Goal: Information Seeking & Learning: Learn about a topic

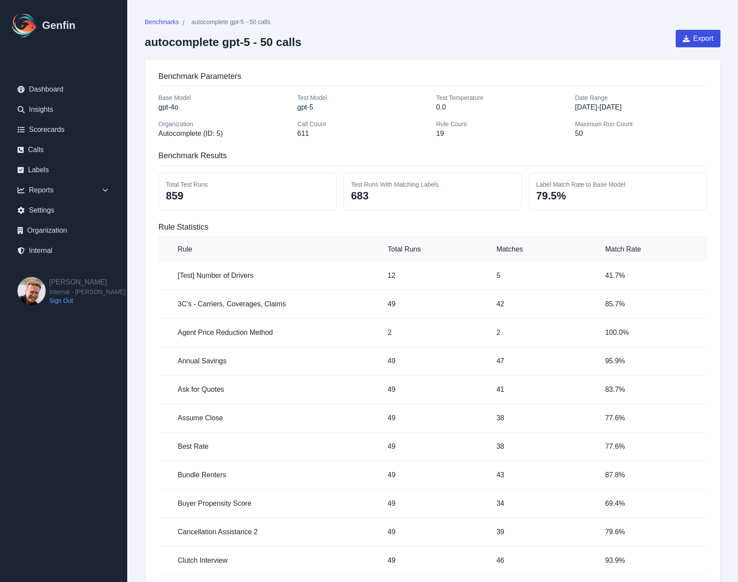
scroll to position [24467, 0]
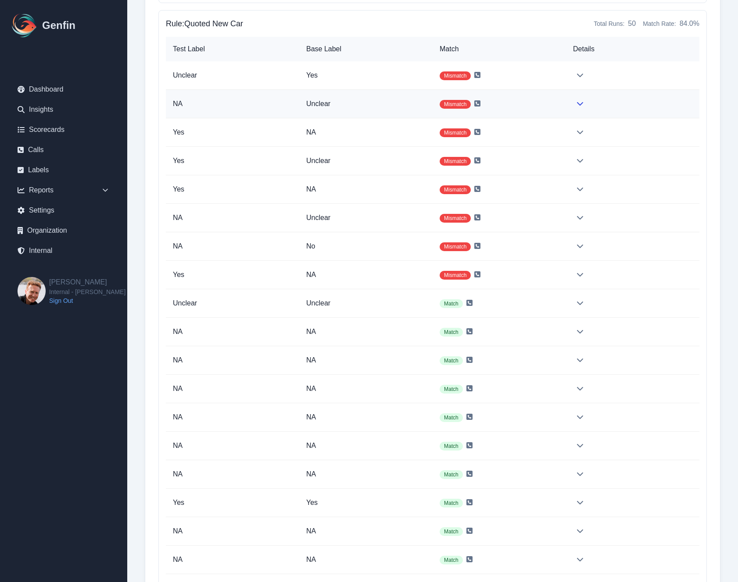
click at [572, 109] on td at bounding box center [632, 104] width 133 height 29
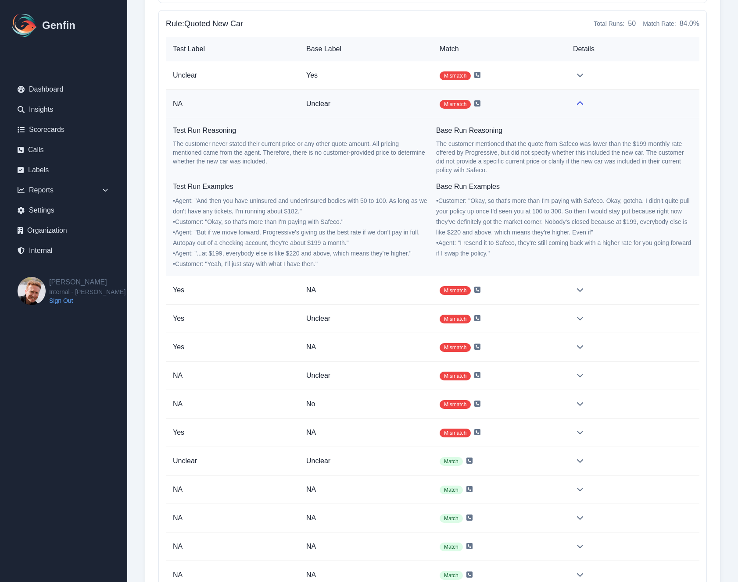
click at [572, 109] on td at bounding box center [632, 104] width 133 height 29
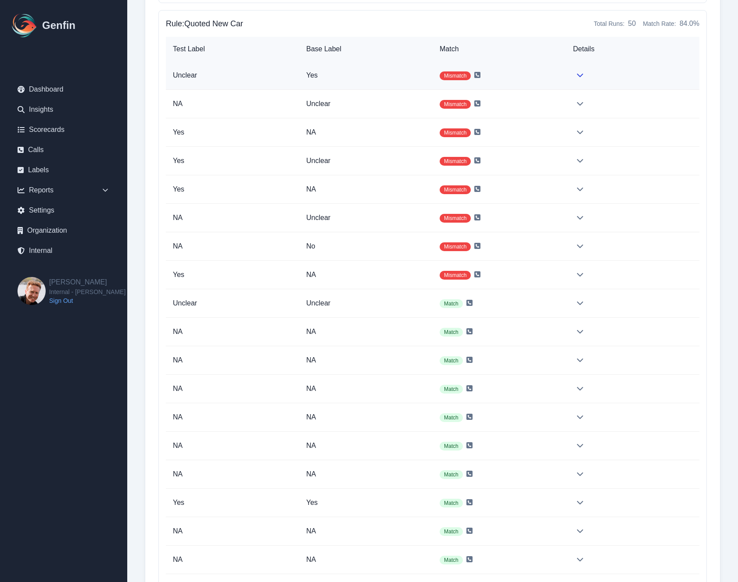
click at [575, 81] on td at bounding box center [632, 75] width 133 height 29
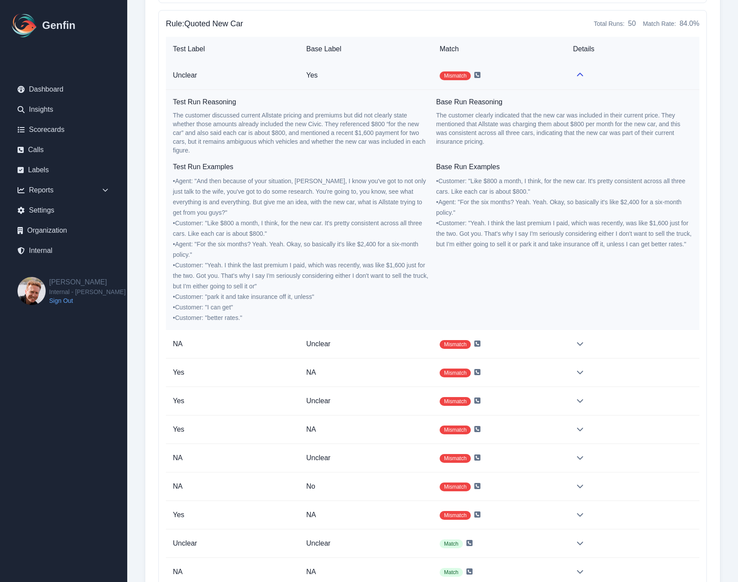
click at [575, 81] on td at bounding box center [632, 75] width 133 height 29
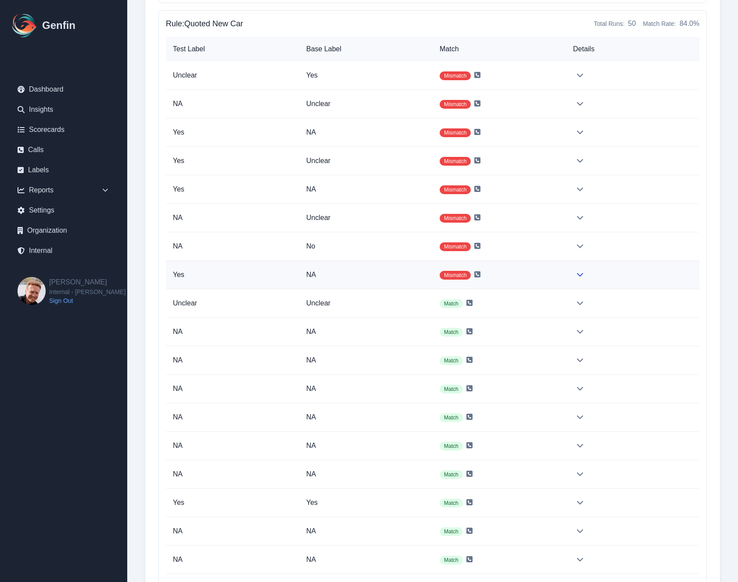
click at [576, 271] on icon at bounding box center [579, 274] width 7 height 7
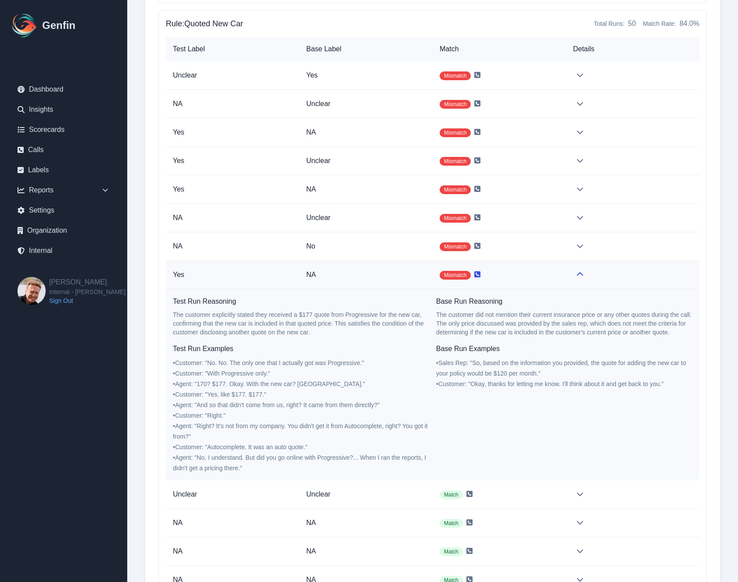
click at [479, 276] on icon at bounding box center [477, 274] width 6 height 6
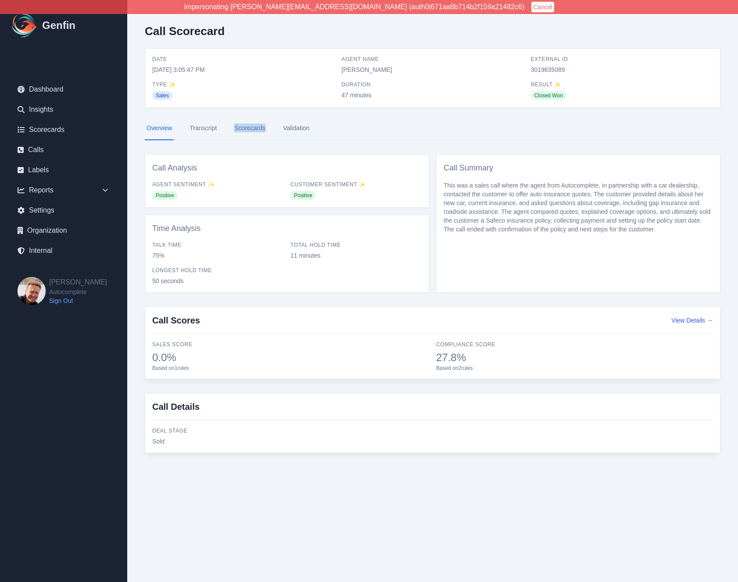
click at [243, 130] on link "Scorecards" at bounding box center [249, 129] width 35 height 24
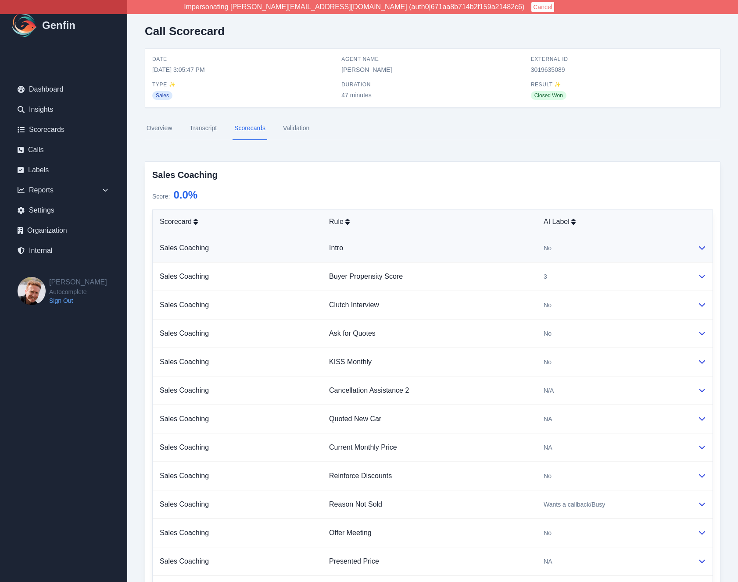
click at [580, 249] on div "No" at bounding box center [613, 248] width 140 height 9
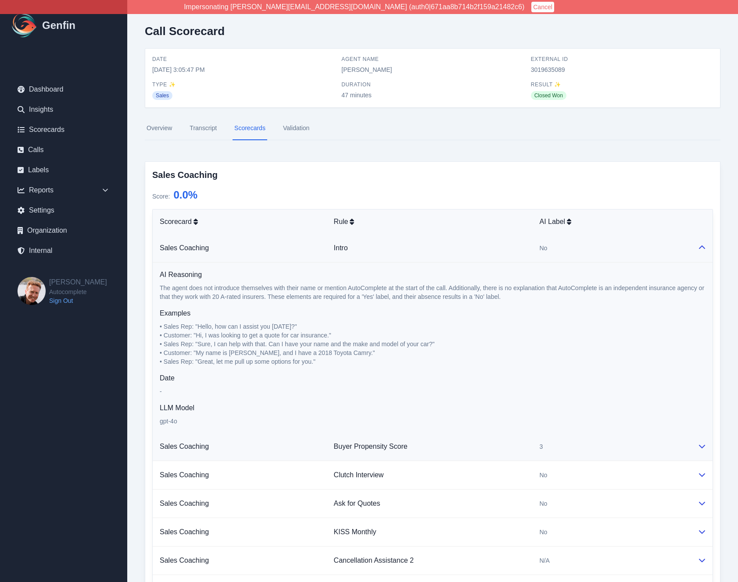
click at [594, 440] on td "3" at bounding box center [611, 447] width 158 height 29
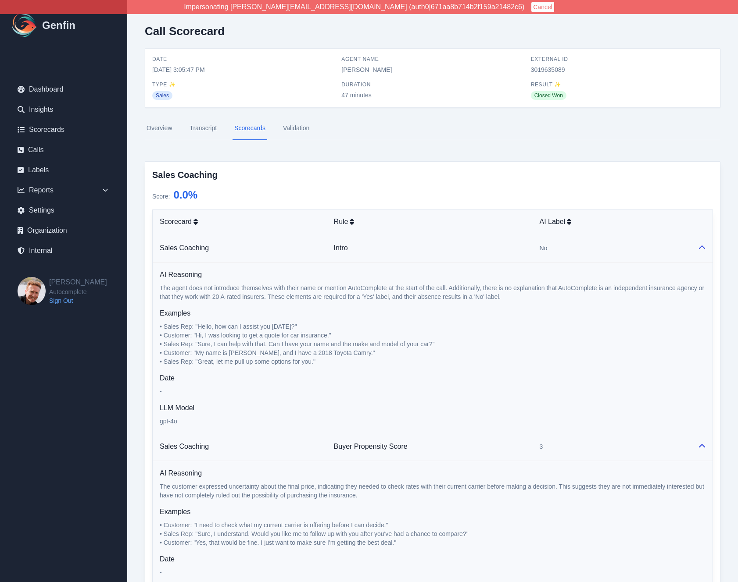
click at [268, 0] on div "Impersonating jeff@autocomplete.io (auth0|671aa8b714b2f159a21482c6) Cancel" at bounding box center [369, 7] width 738 height 14
click at [454, 138] on nav "Overview Transcript Scorecards Validation" at bounding box center [432, 129] width 575 height 24
drag, startPoint x: 198, startPoint y: 352, endPoint x: 337, endPoint y: 355, distance: 139.0
click at [337, 355] on span "• Customer: "My name is John, and I have a 2018 Toyota Camry."" at bounding box center [267, 353] width 215 height 7
click at [275, 357] on p "• Sales Rep: "Hello, how can I assist you today?" • Customer: "Hi, I was lookin…" at bounding box center [433, 344] width 546 height 44
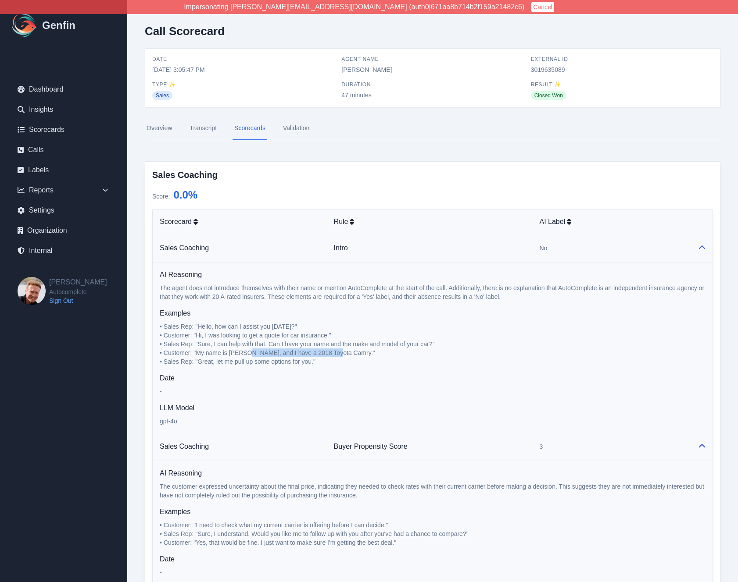
drag, startPoint x: 248, startPoint y: 352, endPoint x: 335, endPoint y: 353, distance: 87.7
click at [335, 353] on span "• Customer: "My name is John, and I have a 2018 Toyota Camry."" at bounding box center [267, 353] width 215 height 7
copy span "and I have a 2018 Toyota Camry"
click at [150, 129] on link "Overview" at bounding box center [159, 129] width 29 height 24
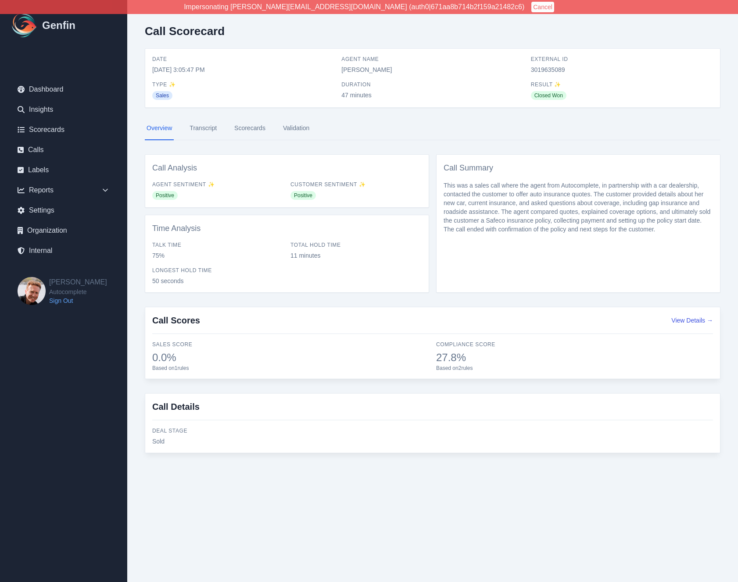
click at [492, 219] on p "This was a sales call where the agent from Autocomplete, in partnership with a …" at bounding box center [577, 207] width 269 height 53
copy p "Safeco"
click at [204, 134] on link "Transcript" at bounding box center [203, 129] width 31 height 24
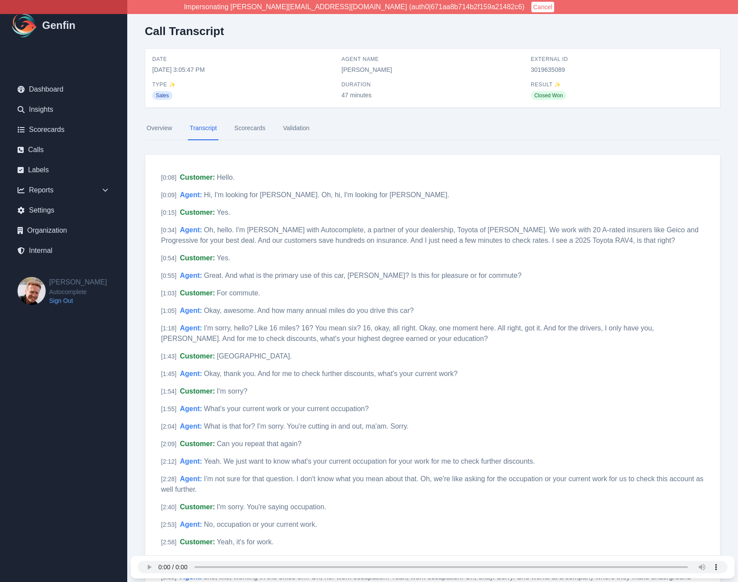
click at [246, 127] on link "Scorecards" at bounding box center [249, 129] width 35 height 24
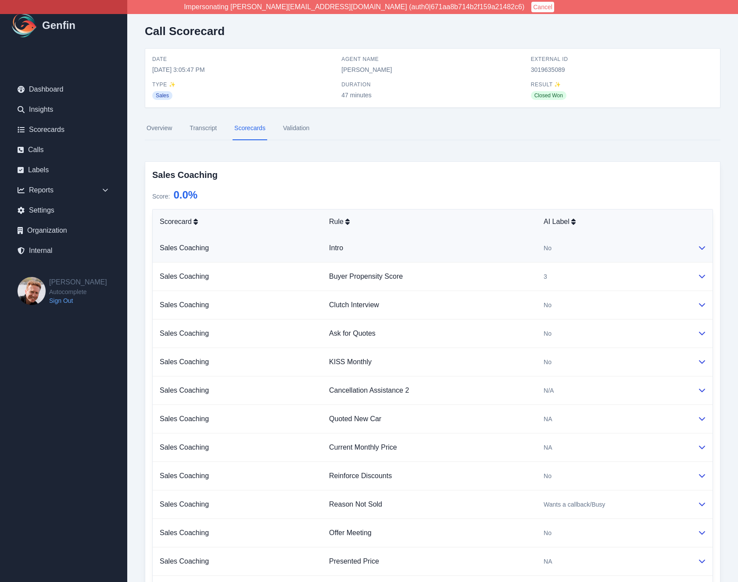
click at [439, 243] on td "Intro" at bounding box center [429, 248] width 214 height 29
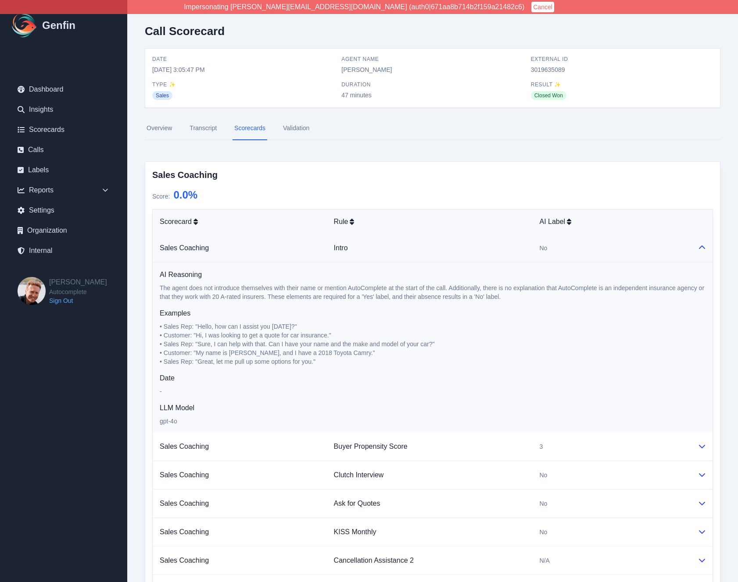
click at [439, 243] on td "Intro" at bounding box center [430, 248] width 206 height 29
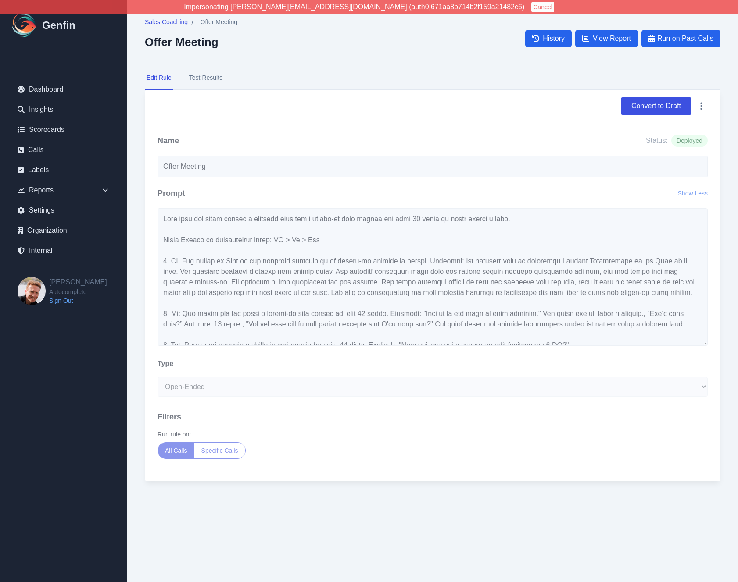
scroll to position [11, 0]
